Goal: Check status: Check status

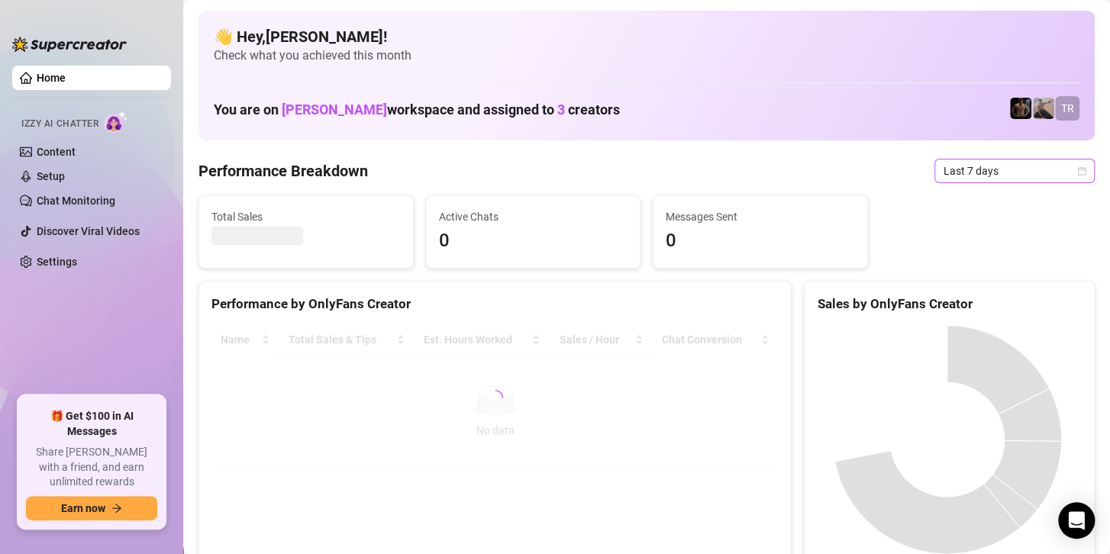
click at [962, 166] on span "Last 7 days" at bounding box center [1014, 170] width 142 height 23
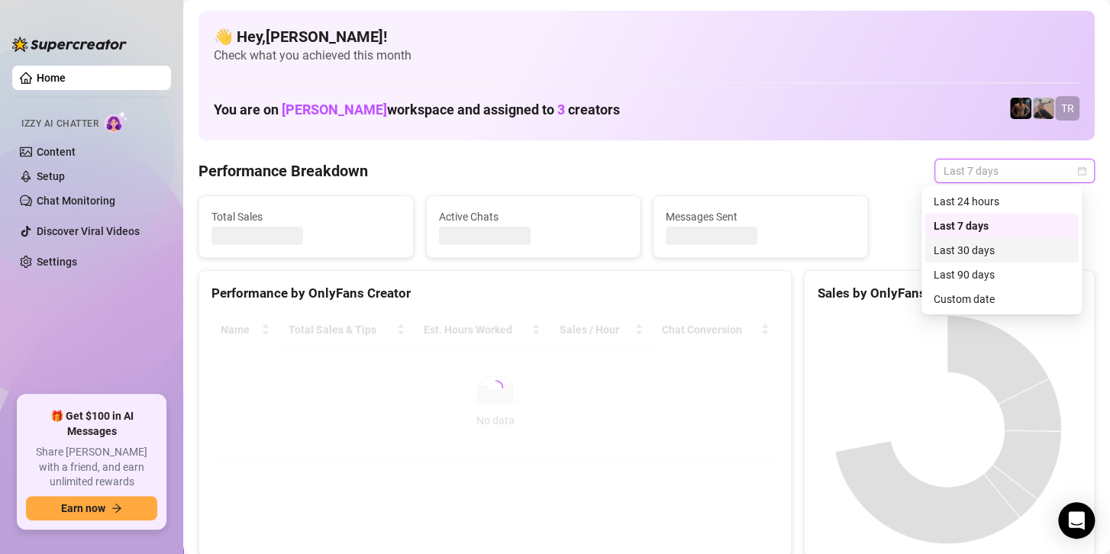
click at [981, 301] on div "Custom date" at bounding box center [1001, 299] width 136 height 17
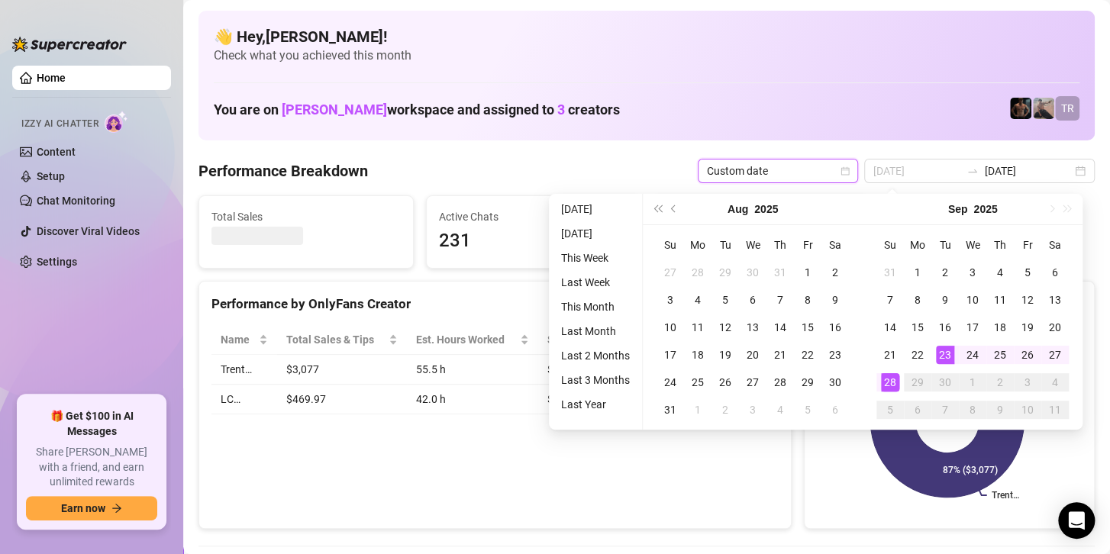
type input "[DATE]"
click at [890, 385] on div "28" at bounding box center [890, 382] width 18 height 18
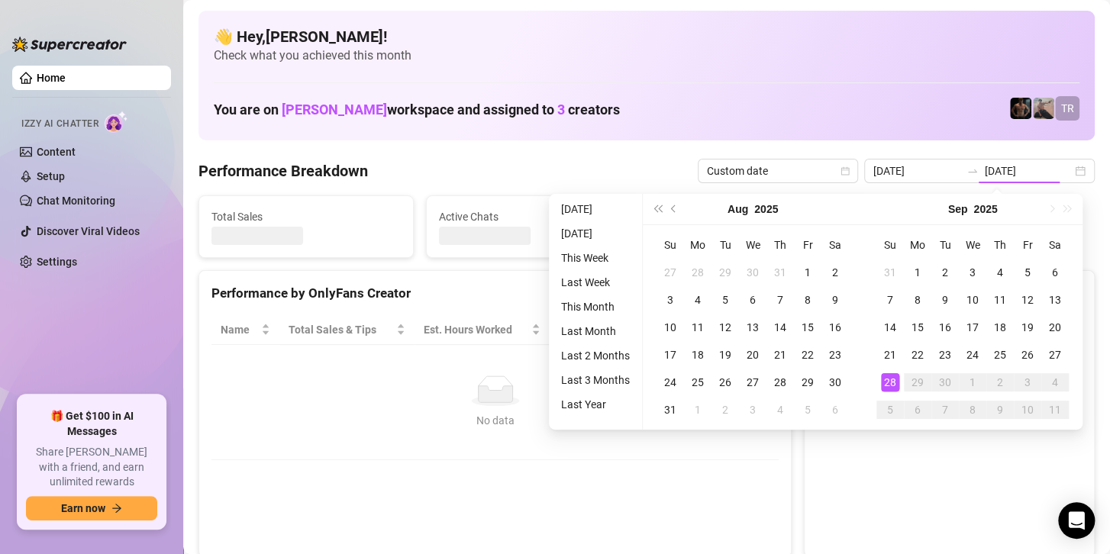
type input "[DATE]"
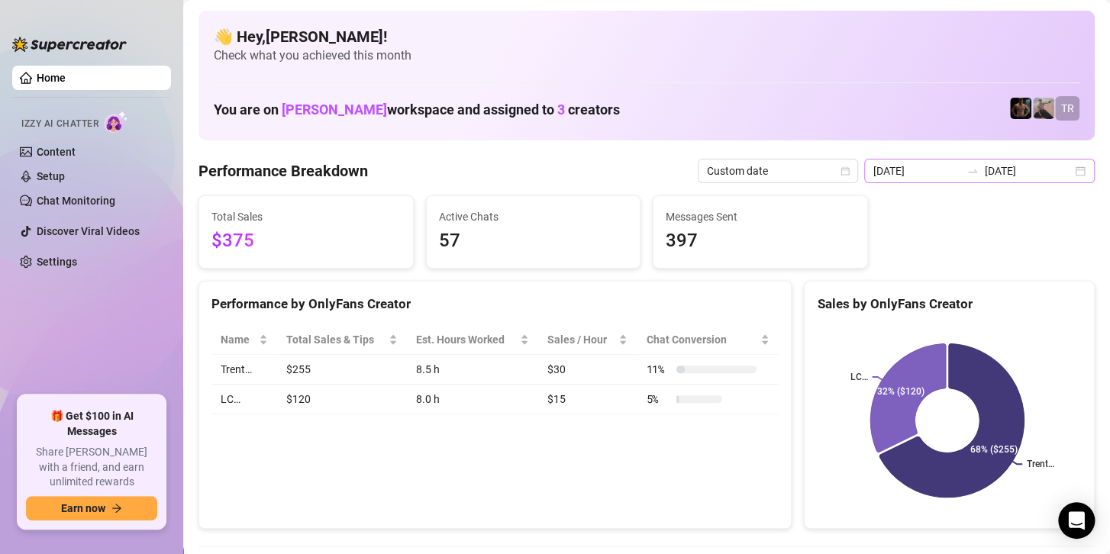
click at [960, 166] on div at bounding box center [972, 171] width 24 height 12
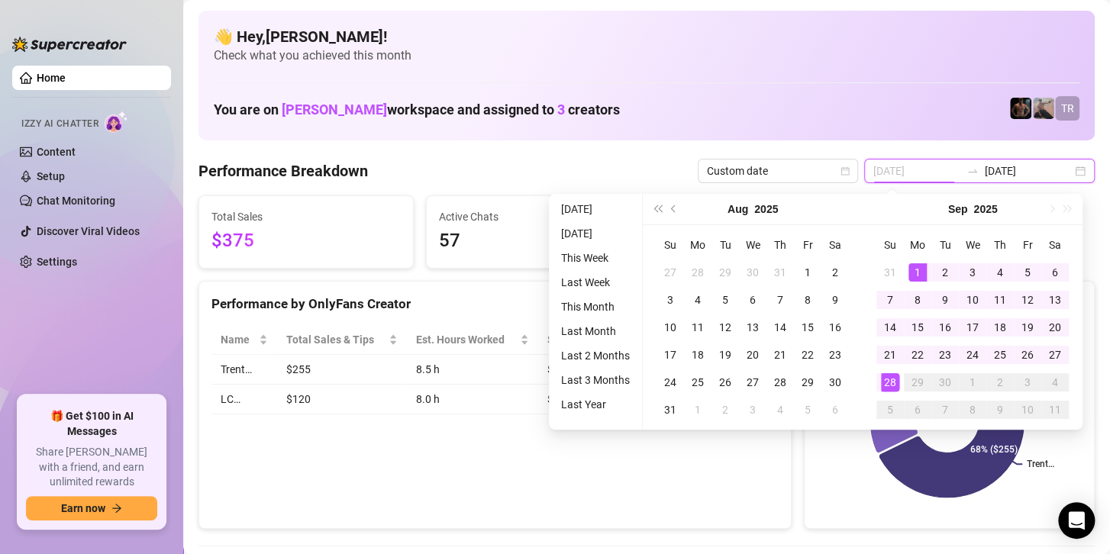
type input "[DATE]"
click at [921, 267] on div "1" at bounding box center [917, 272] width 18 height 18
type input "[DATE]"
click at [893, 386] on div "28" at bounding box center [890, 382] width 18 height 18
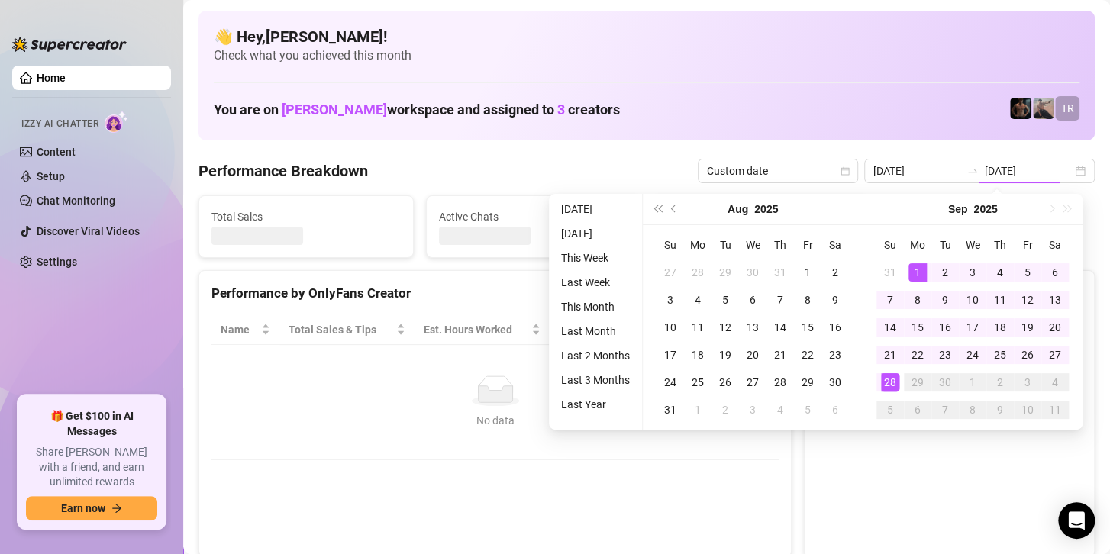
type input "[DATE]"
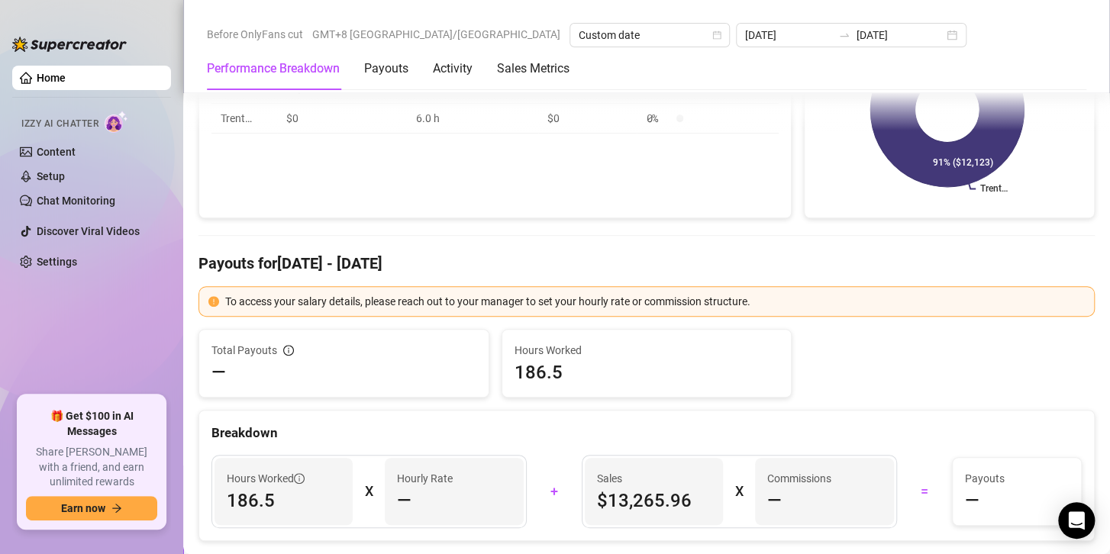
scroll to position [305, 0]
